Goal: Transaction & Acquisition: Purchase product/service

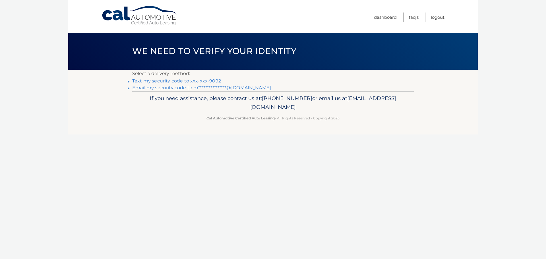
click at [208, 81] on link "Text my security code to xxx-xxx-9092" at bounding box center [176, 80] width 89 height 5
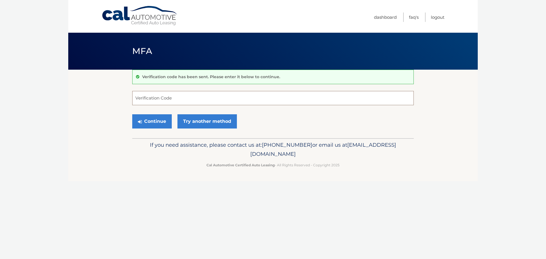
click at [205, 98] on input "Verification Code" at bounding box center [273, 98] width 282 height 14
click at [158, 96] on label "Verification Code" at bounding box center [273, 93] width 282 height 5
click at [158, 96] on input "047985" at bounding box center [273, 98] width 282 height 14
click at [157, 100] on input "047985" at bounding box center [273, 98] width 282 height 14
type input "047958"
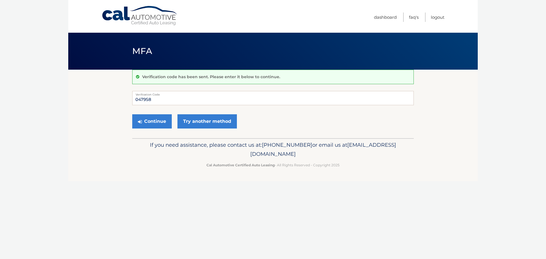
click at [341, 124] on div "Continue Try another method" at bounding box center [273, 121] width 282 height 19
click at [154, 122] on button "Continue" at bounding box center [152, 121] width 40 height 14
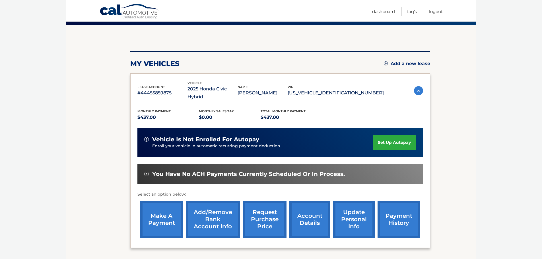
scroll to position [57, 0]
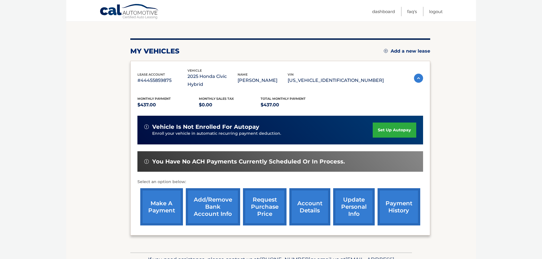
click at [180, 188] on link "make a payment" at bounding box center [161, 206] width 43 height 37
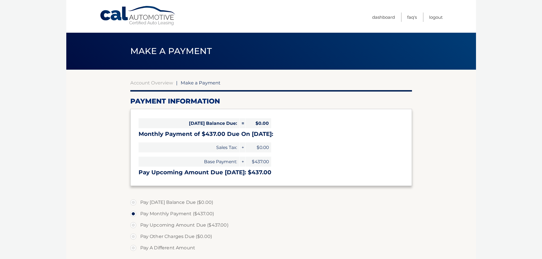
select select "MzFkN2IzN2UtYmJjZC00OTU5LWIyMjYtNjhlOWMwNzUyMmVi"
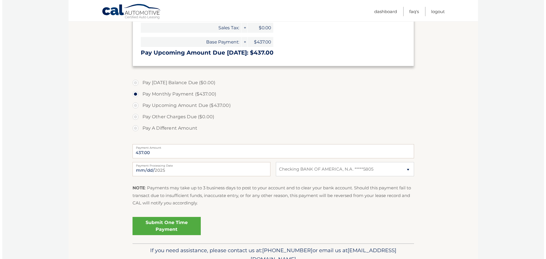
scroll to position [142, 0]
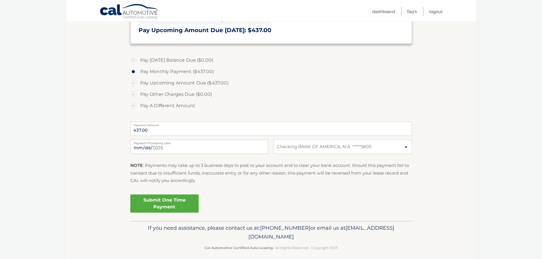
click at [179, 198] on link "Submit One Time Payment" at bounding box center [164, 204] width 68 height 18
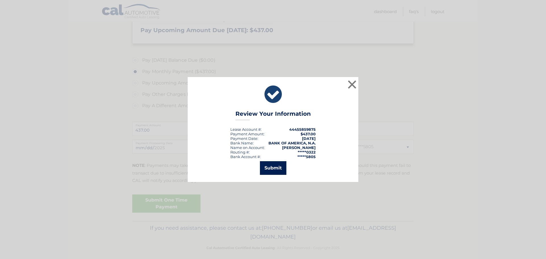
click at [270, 167] on button "Submit" at bounding box center [273, 168] width 26 height 14
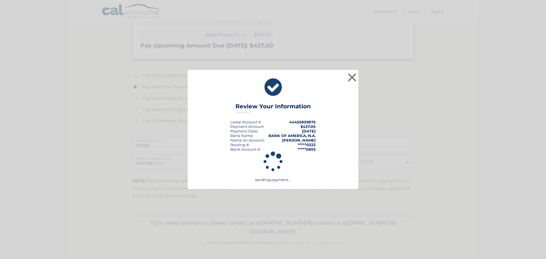
scroll to position [127, 0]
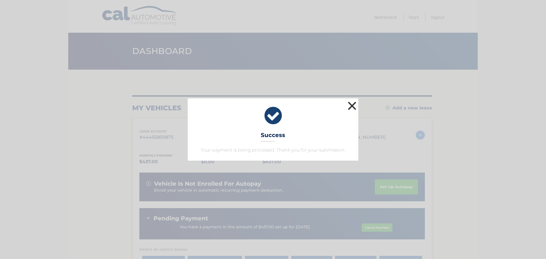
click at [355, 108] on button "×" at bounding box center [352, 105] width 11 height 11
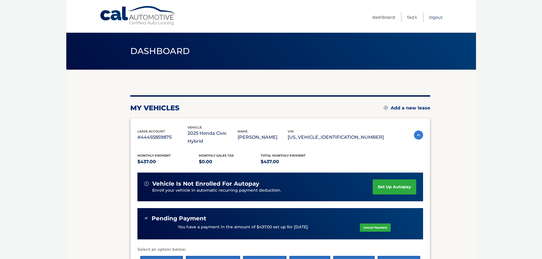
click at [435, 17] on link "Logout" at bounding box center [436, 17] width 14 height 9
